Goal: Find specific page/section

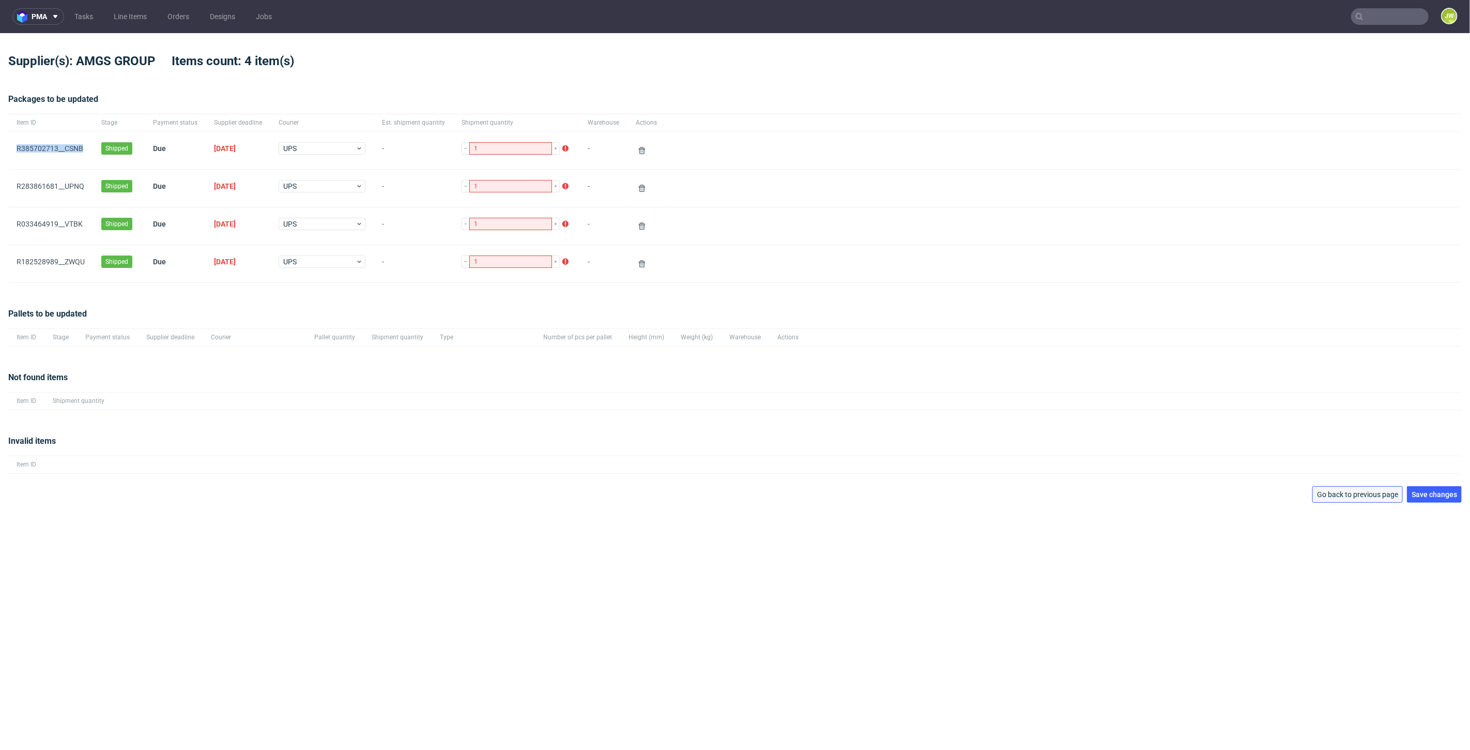
click at [1321, 491] on span "Go back to previous page" at bounding box center [1357, 494] width 81 height 7
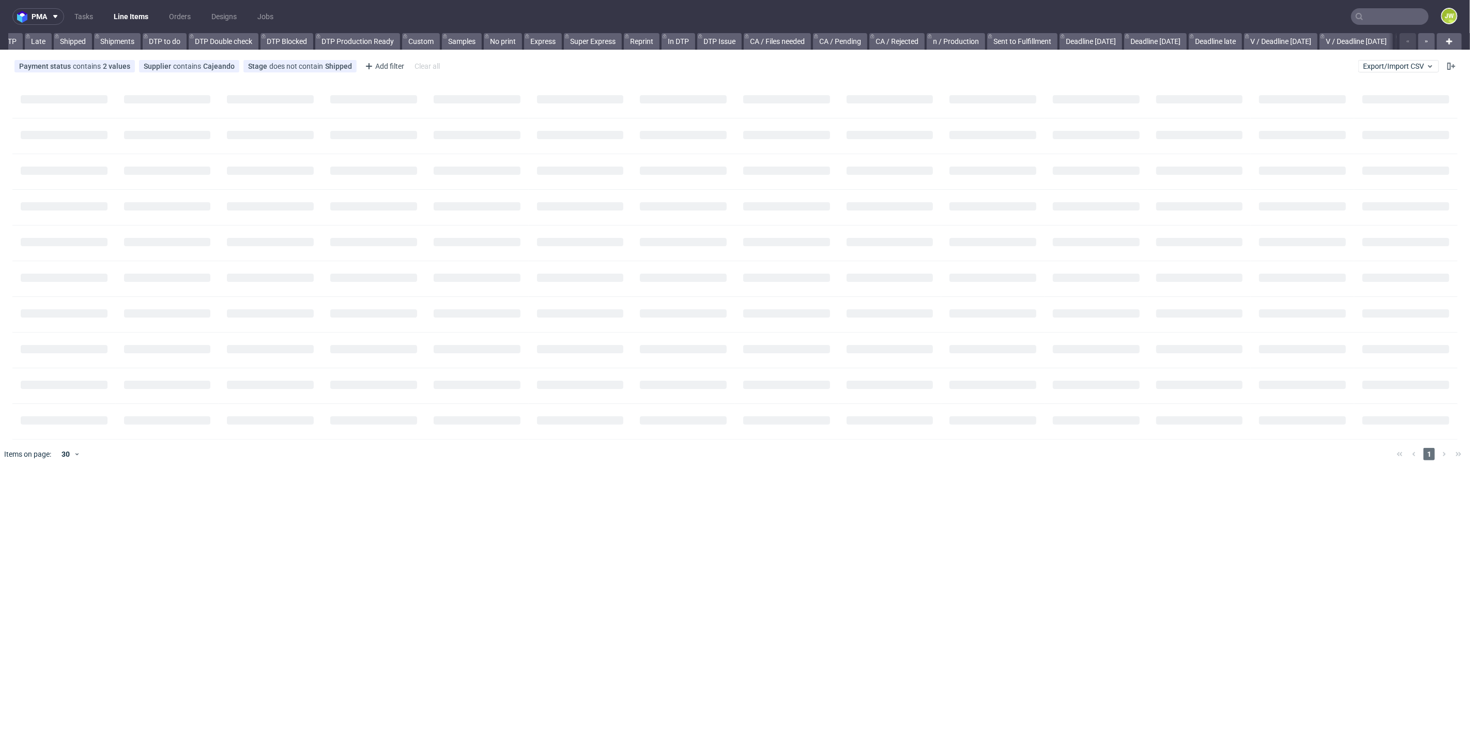
click at [125, 18] on link "Line Items" at bounding box center [131, 16] width 47 height 17
